Goal: Navigation & Orientation: Find specific page/section

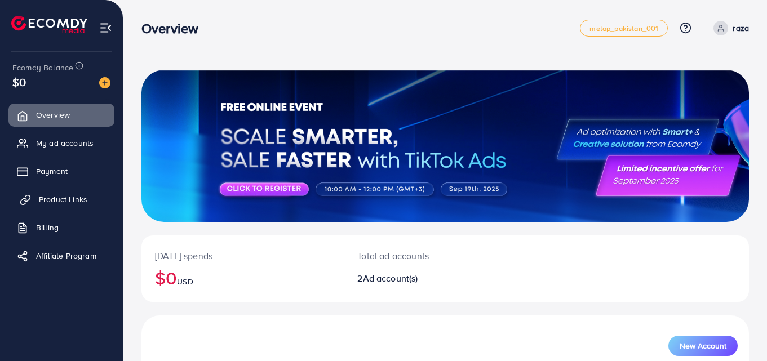
click at [65, 204] on span "Product Links" at bounding box center [63, 199] width 48 height 11
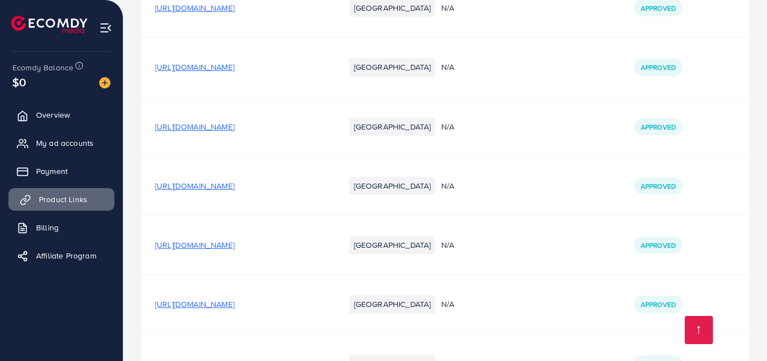
scroll to position [3436, 0]
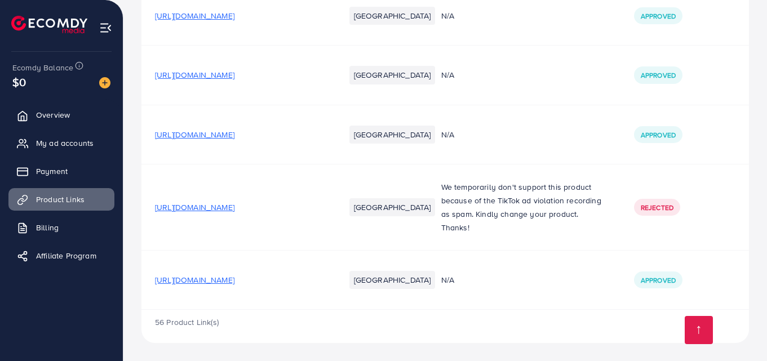
click at [277, 287] on td "[URL][DOMAIN_NAME]" at bounding box center [236, 280] width 190 height 59
click at [234, 279] on span "[URL][DOMAIN_NAME]" at bounding box center [194, 279] width 79 height 11
click at [234, 280] on span "[URL][DOMAIN_NAME]" at bounding box center [194, 279] width 79 height 11
click at [70, 146] on span "My ad accounts" at bounding box center [67, 142] width 57 height 11
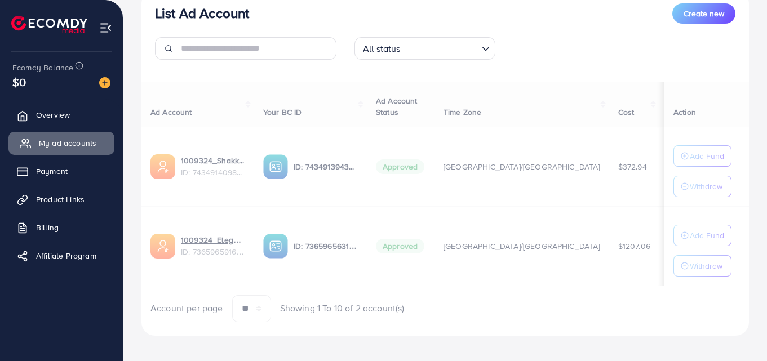
scroll to position [146, 0]
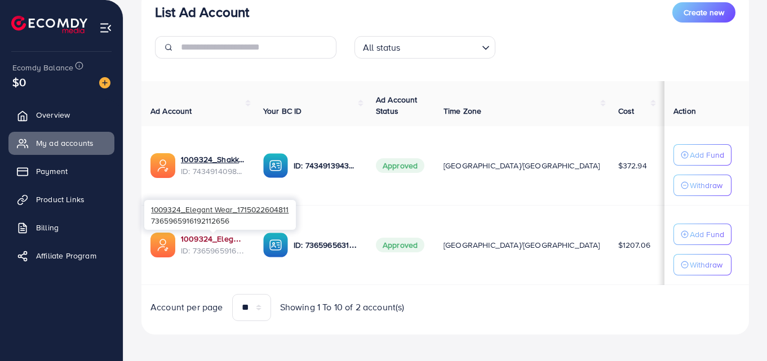
click at [219, 238] on link "1009324_Elegant Wear_1715022604811" at bounding box center [213, 238] width 64 height 11
